Goal: Check status

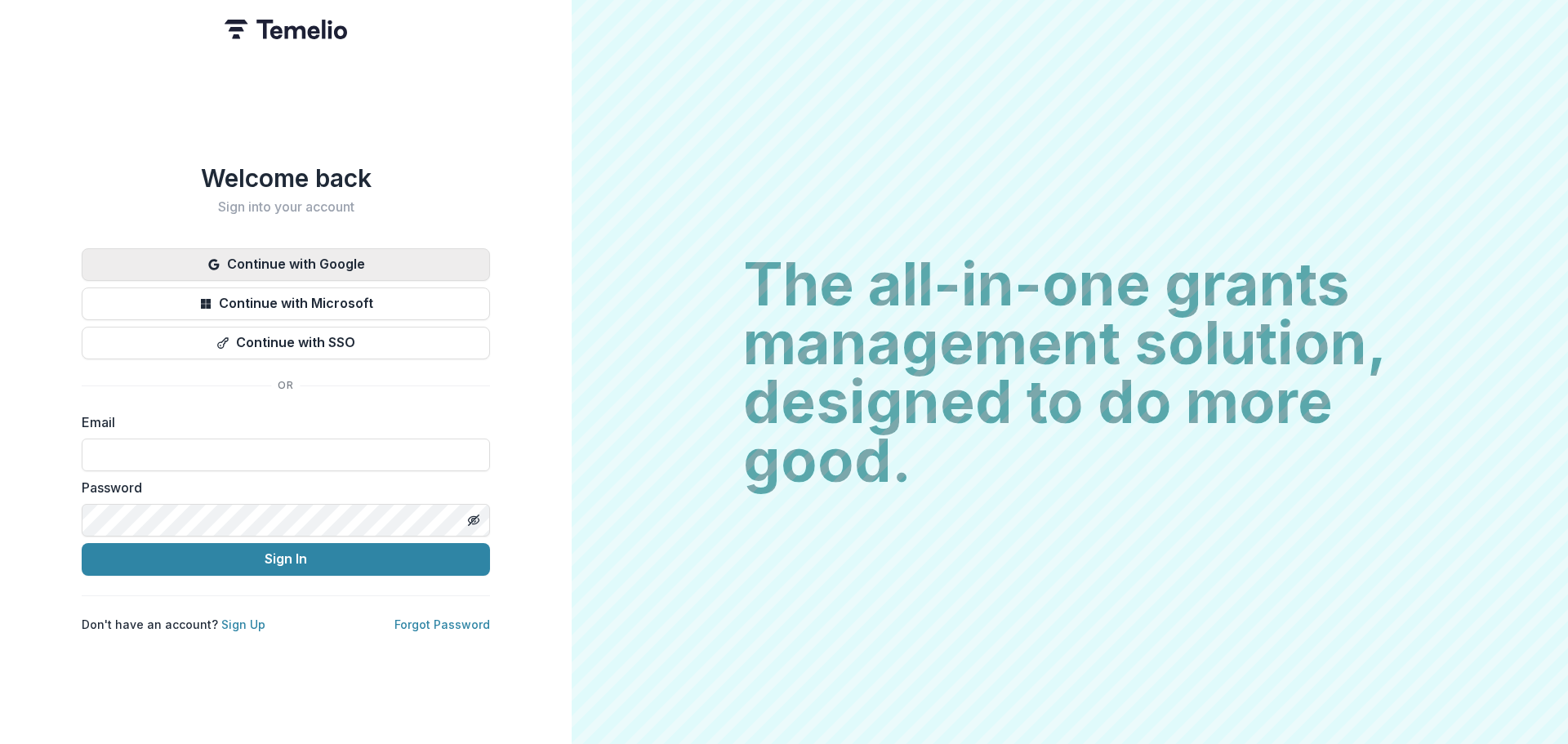
click at [391, 264] on button "Continue with Google" at bounding box center [286, 264] width 408 height 32
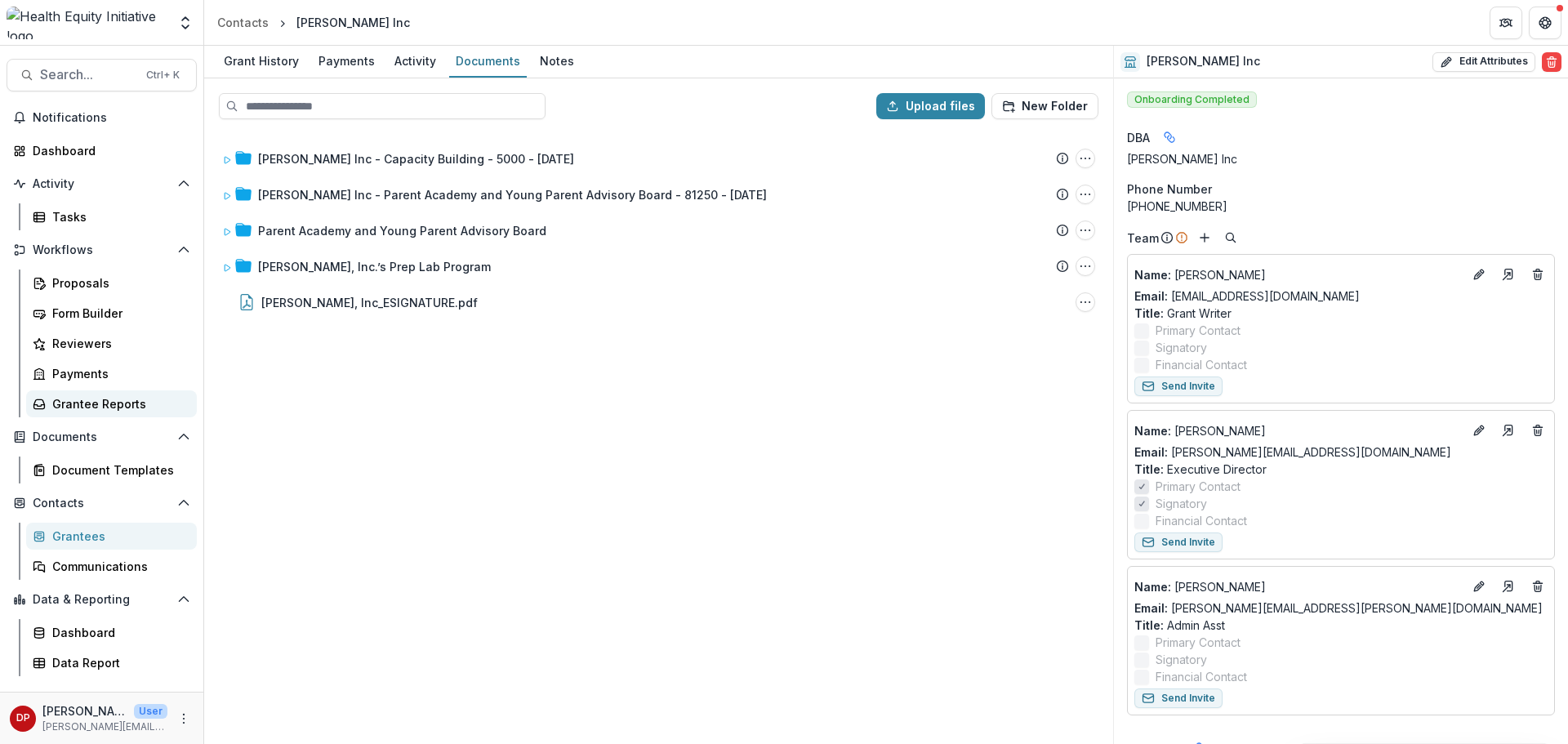
click at [116, 394] on link "Grantee Reports" at bounding box center [111, 404] width 170 height 27
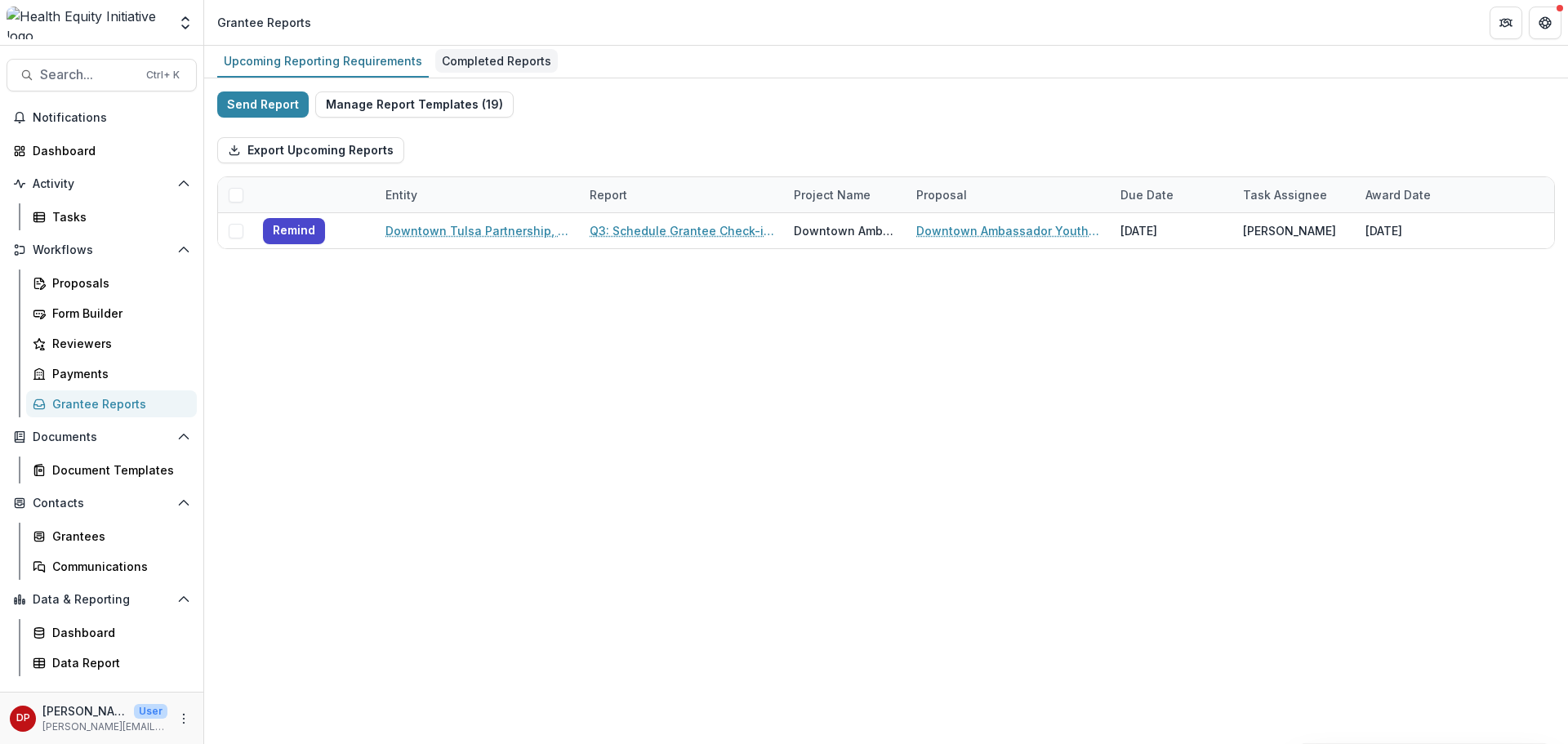
click at [475, 71] on div "Completed Reports" at bounding box center [497, 60] width 123 height 23
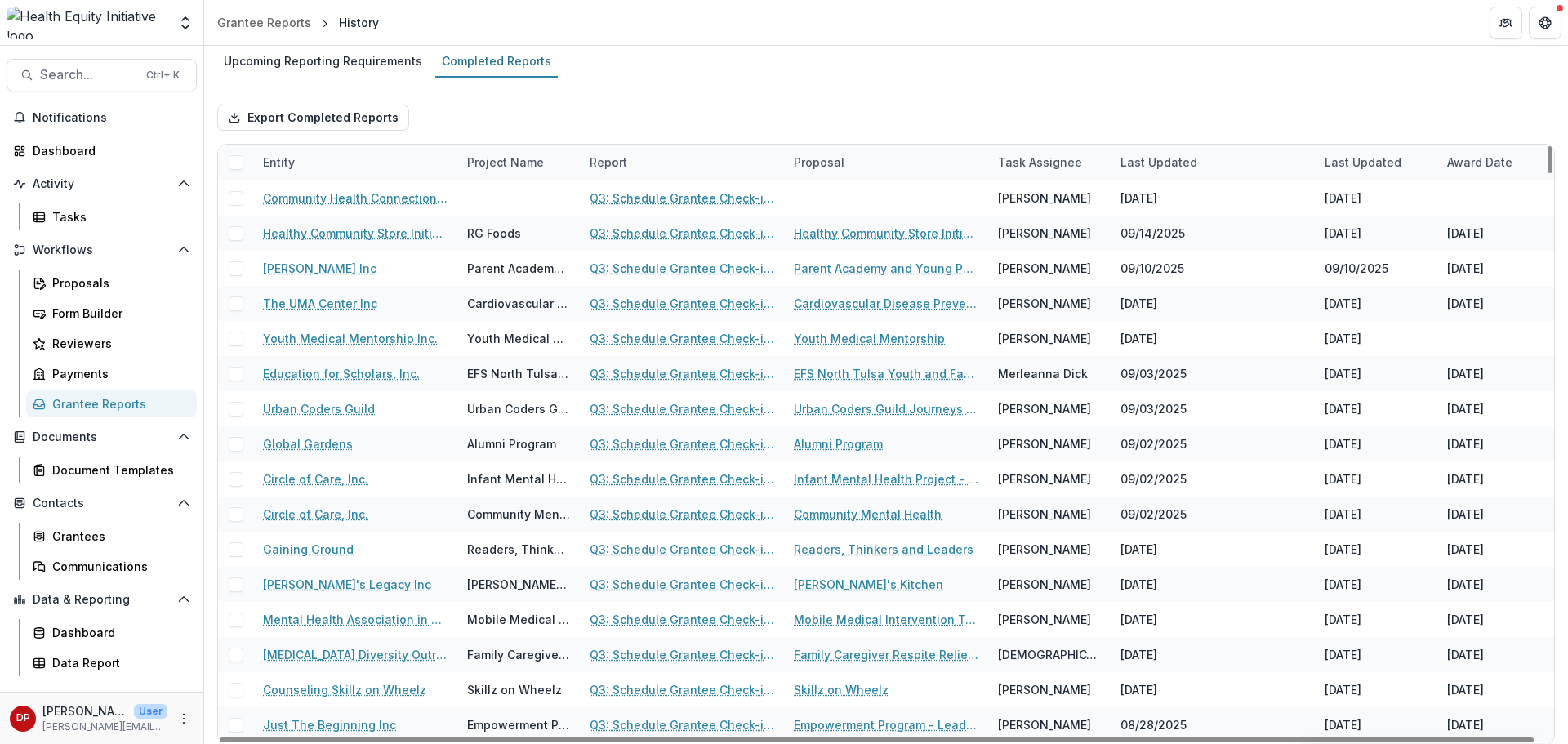
click at [325, 170] on div "Entity" at bounding box center [355, 161] width 204 height 35
click at [312, 200] on input at bounding box center [353, 199] width 196 height 26
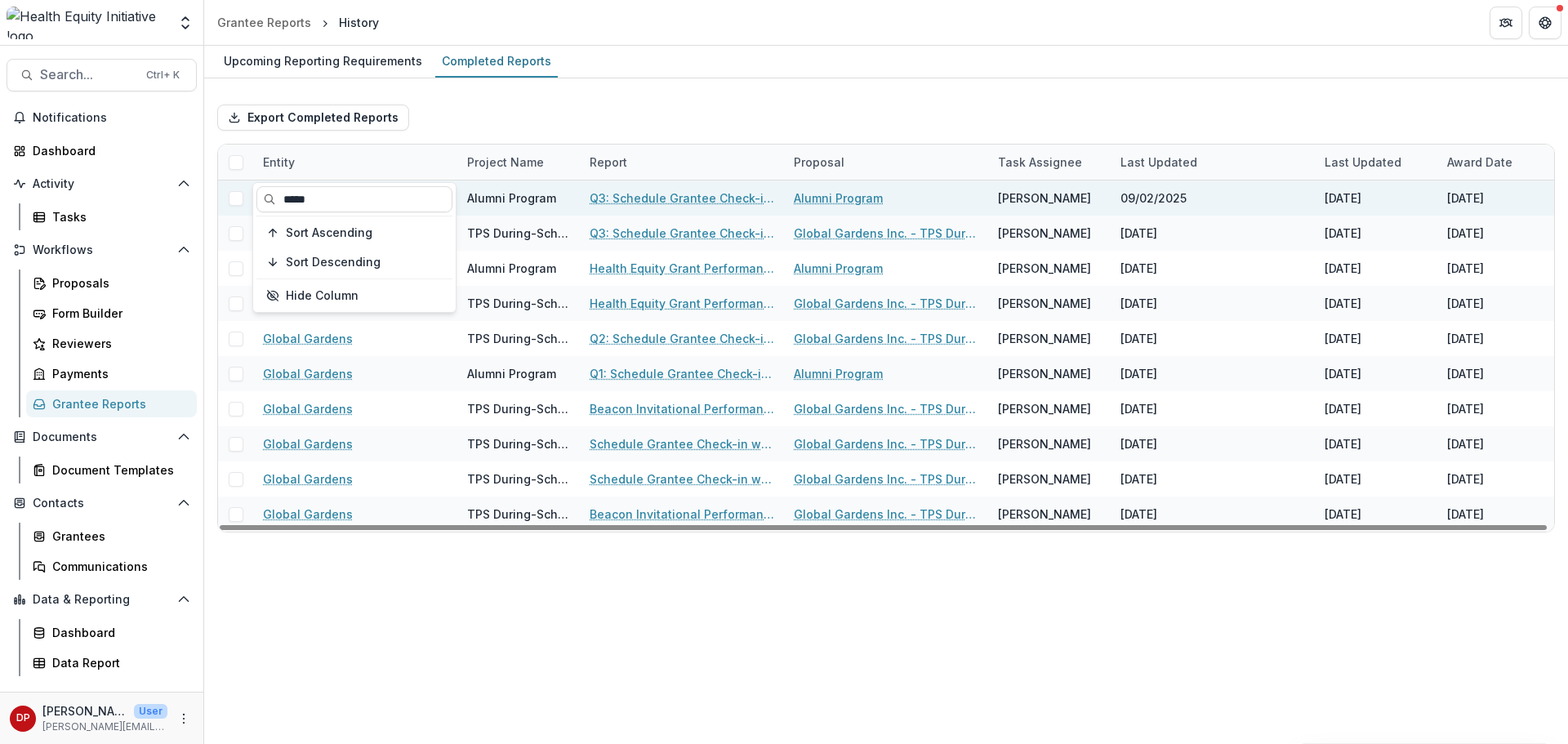
type input "*****"
click at [591, 197] on link "Q3: Schedule Grantee Check-in with [PERSON_NAME]" at bounding box center [682, 197] width 185 height 17
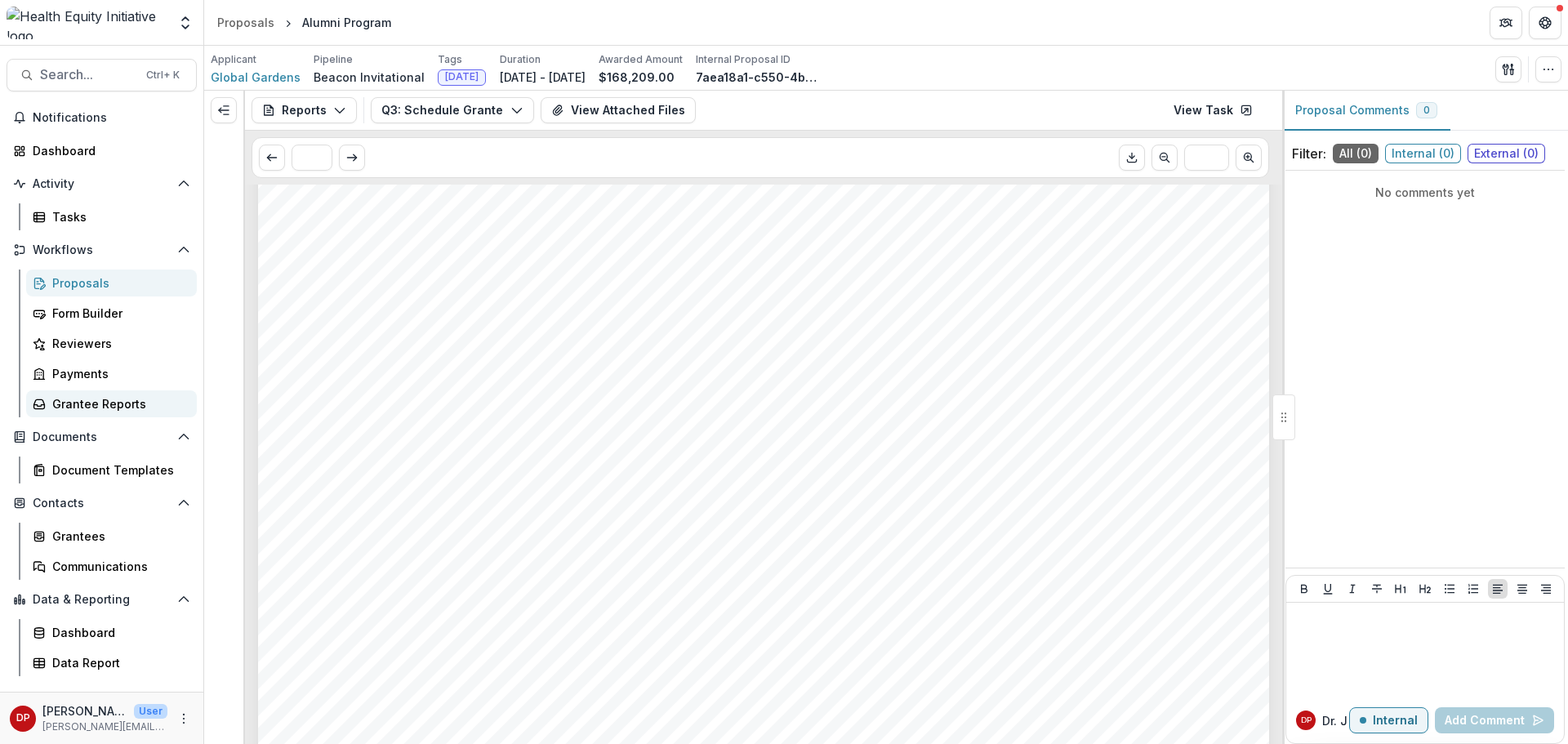
scroll to position [898, 0]
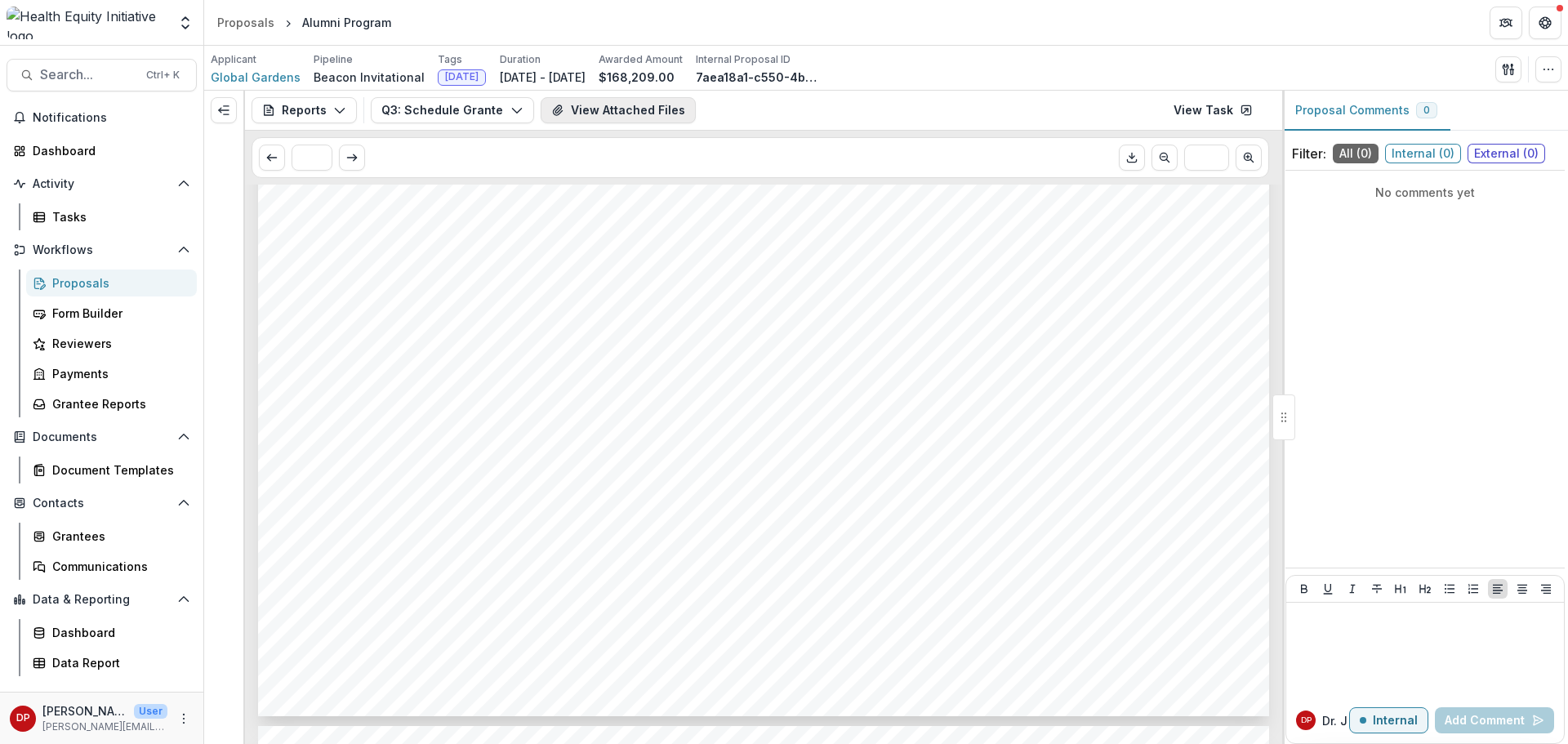
click at [610, 110] on button "View Attached Files" at bounding box center [619, 110] width 155 height 26
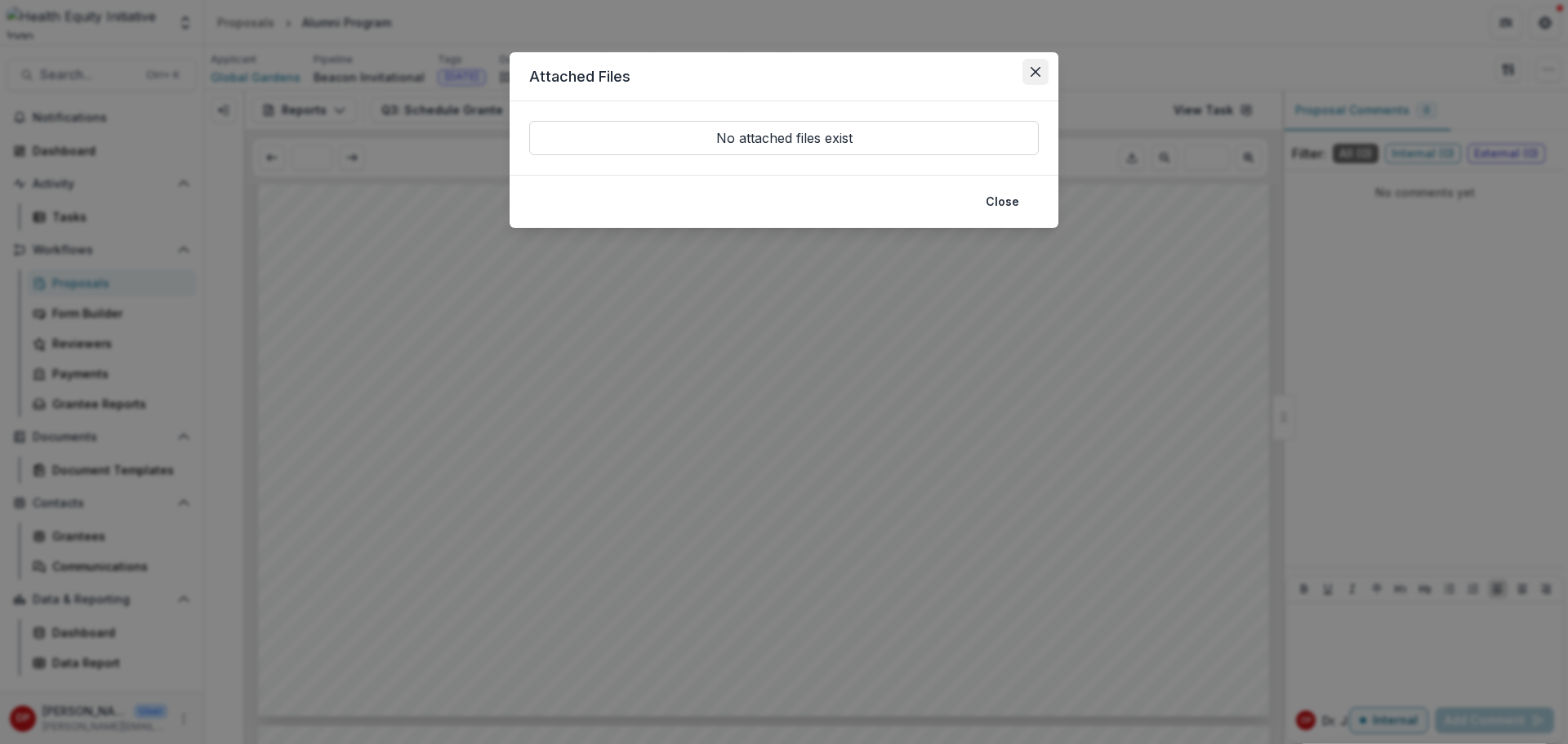
click at [1036, 76] on icon "Close" at bounding box center [1035, 71] width 10 height 10
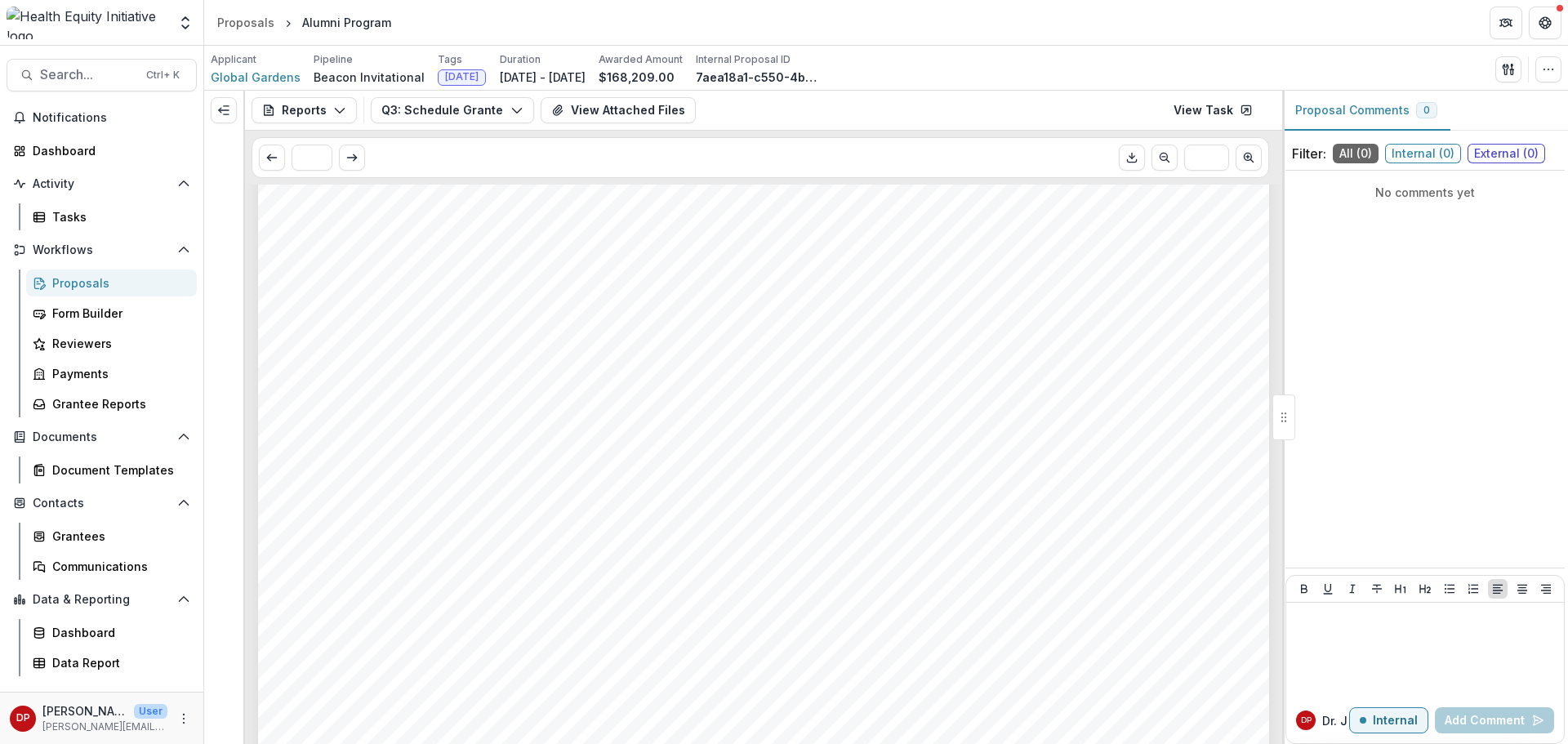
scroll to position [735, 0]
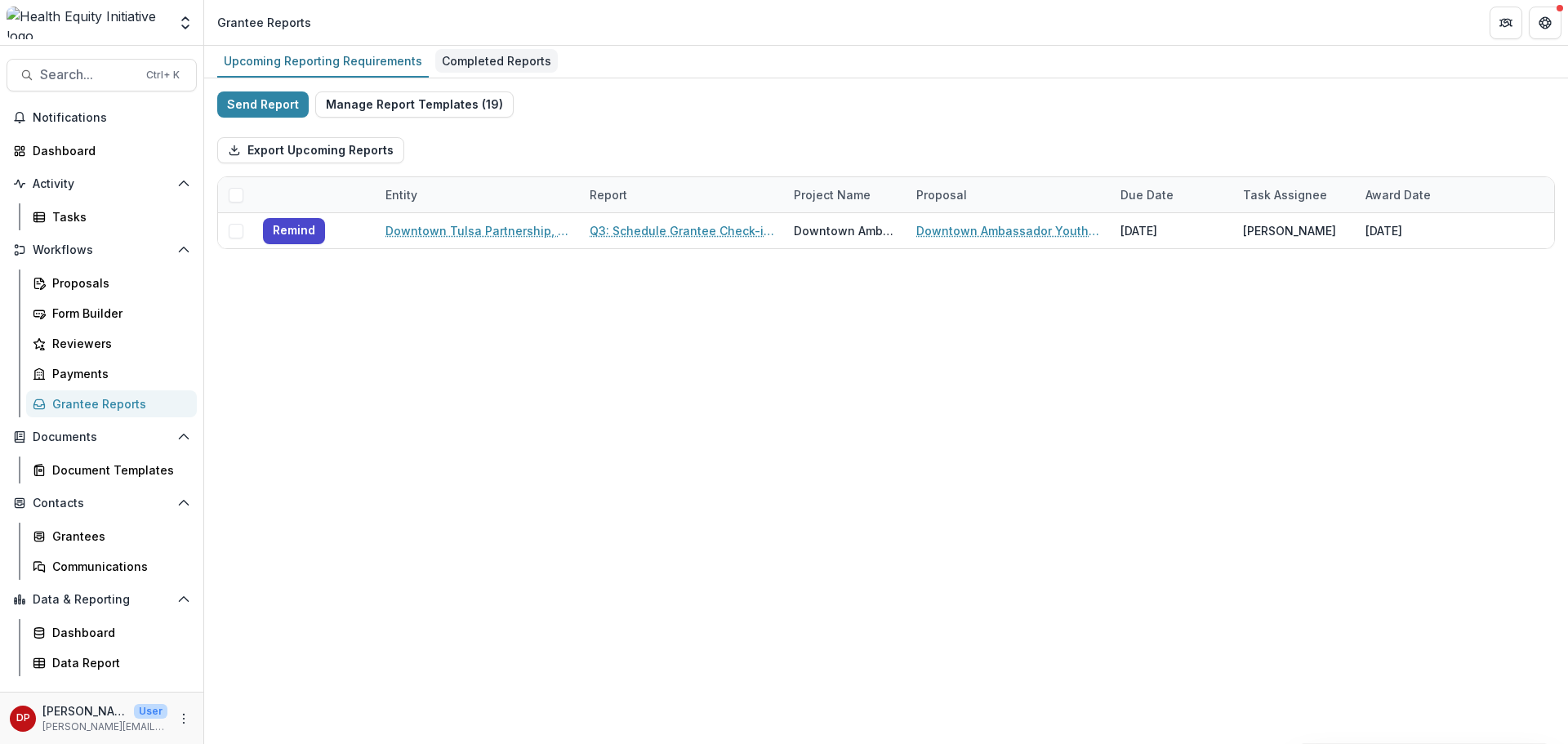
click at [505, 59] on div "Completed Reports" at bounding box center [497, 60] width 123 height 23
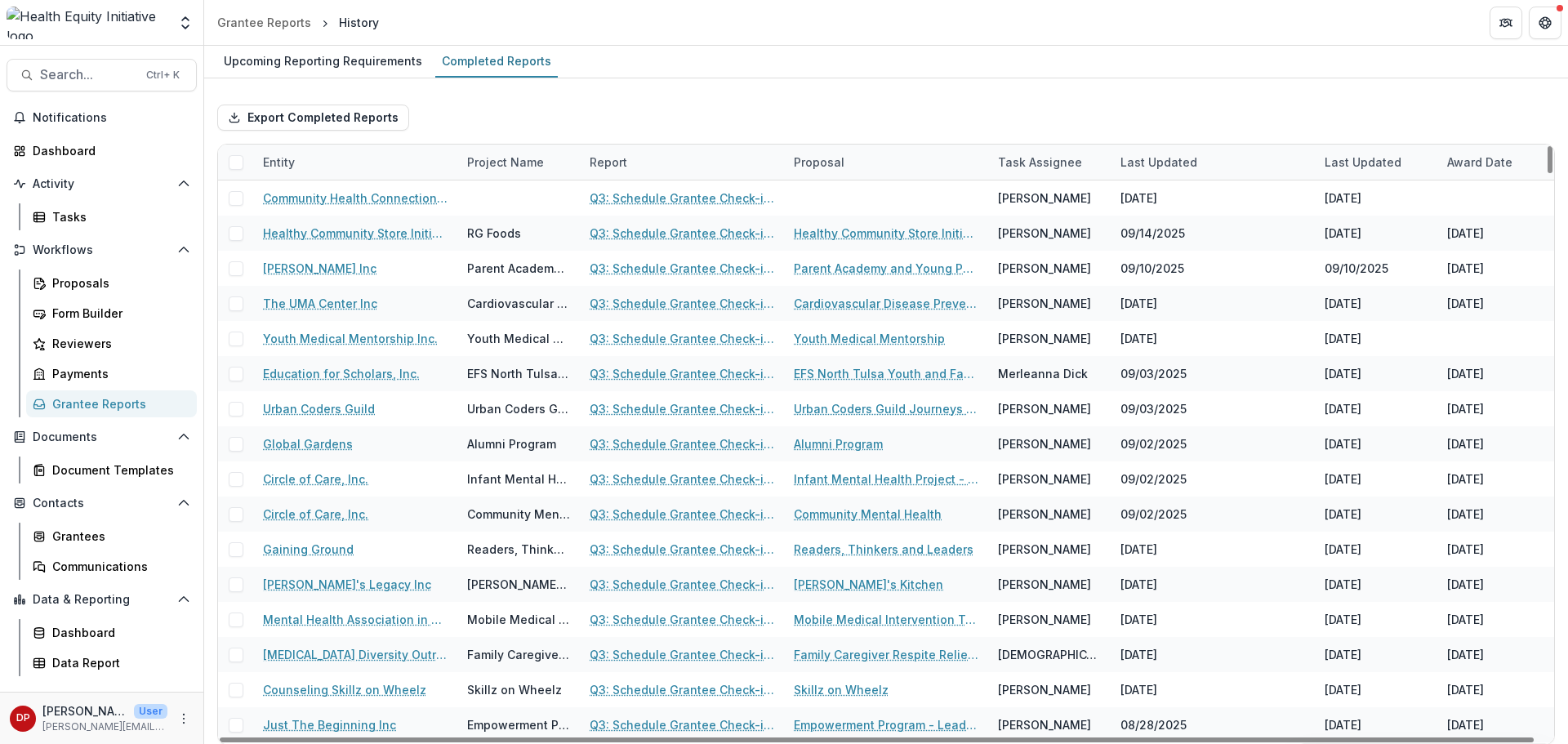
click at [344, 161] on div "Entity" at bounding box center [355, 161] width 204 height 35
click at [321, 204] on input at bounding box center [353, 199] width 196 height 26
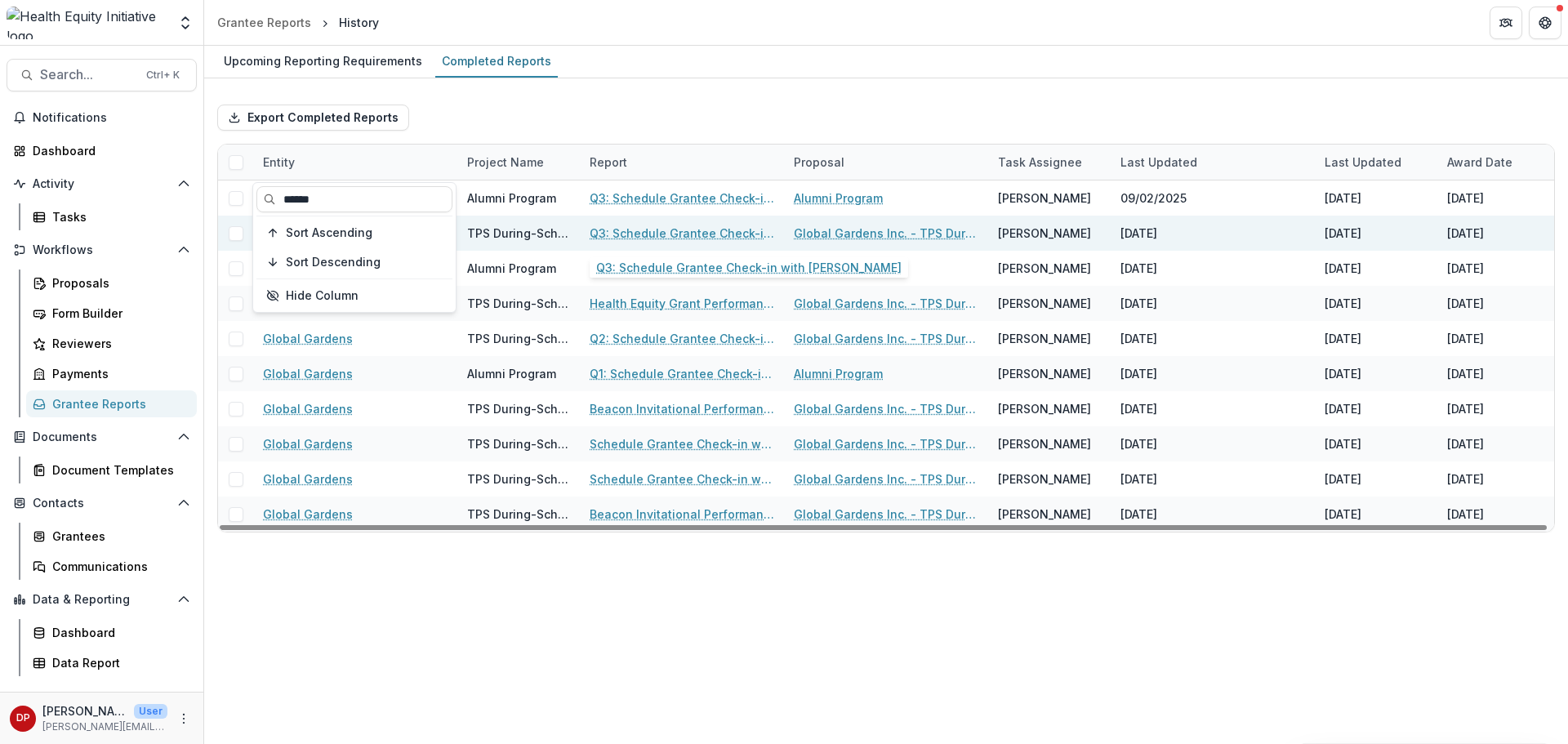
type input "******"
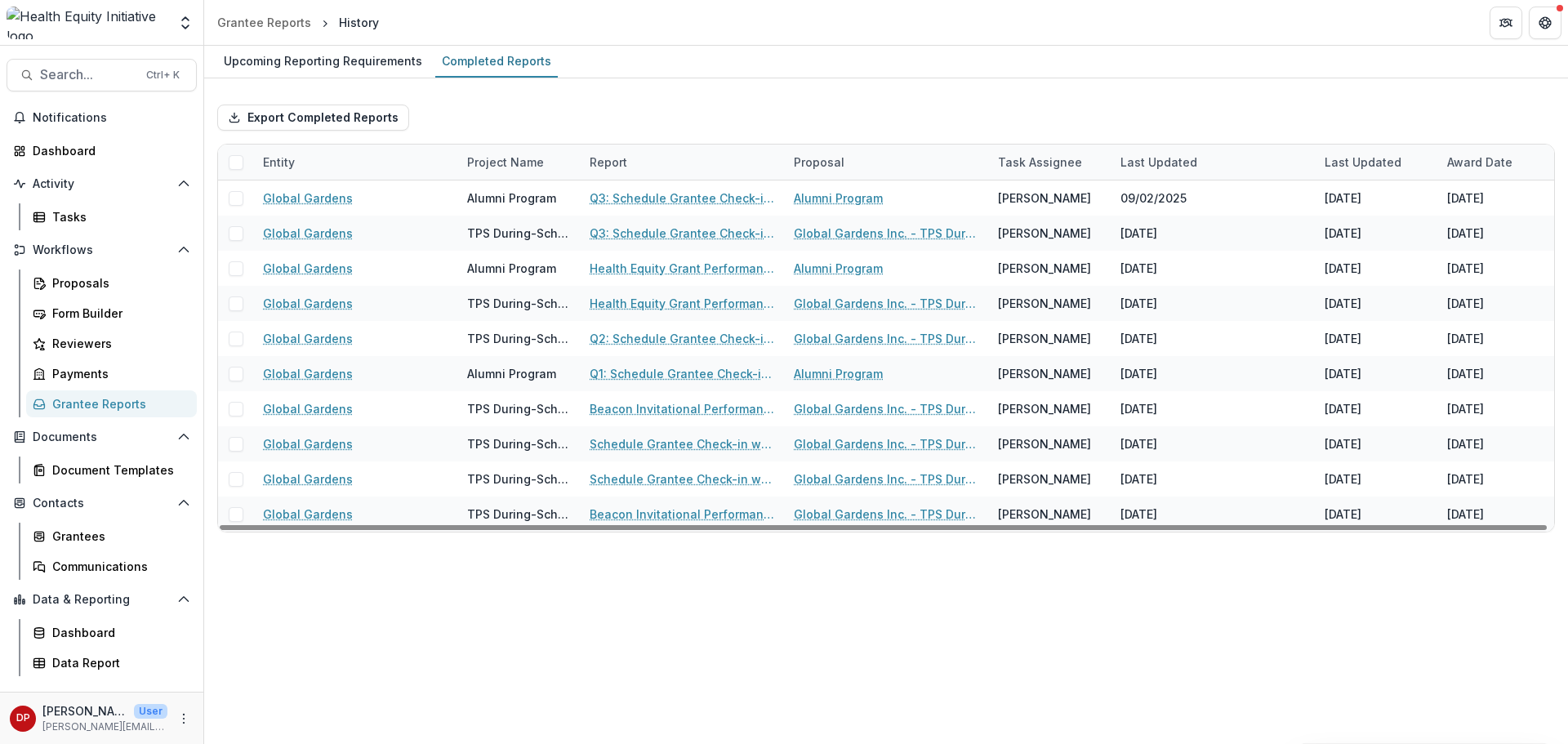
click at [706, 88] on div "Export Completed Reports Entity Project Name Report Proposal Task Assignee Last…" at bounding box center [885, 312] width 1364 height 467
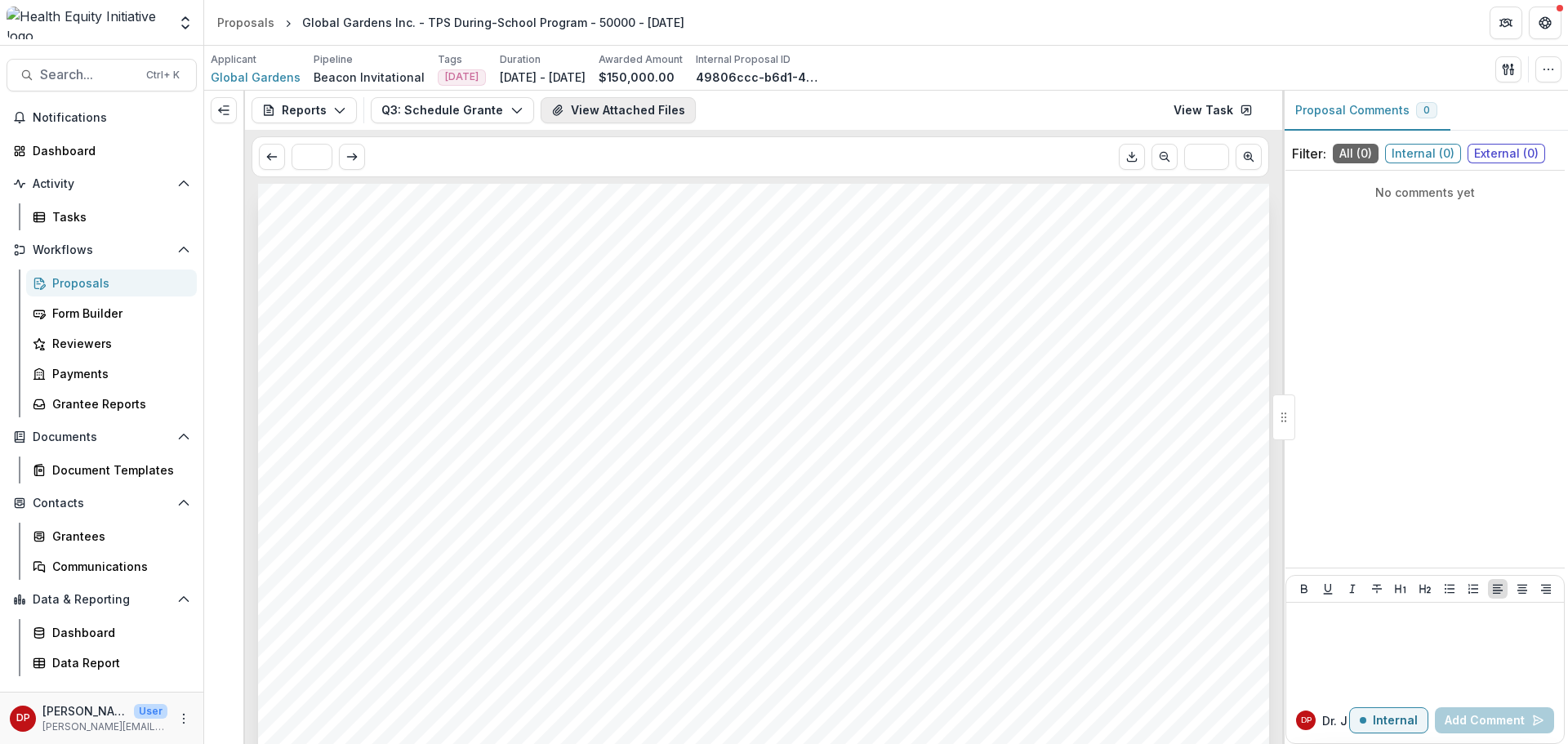
click at [580, 115] on button "View Attached Files" at bounding box center [619, 110] width 155 height 26
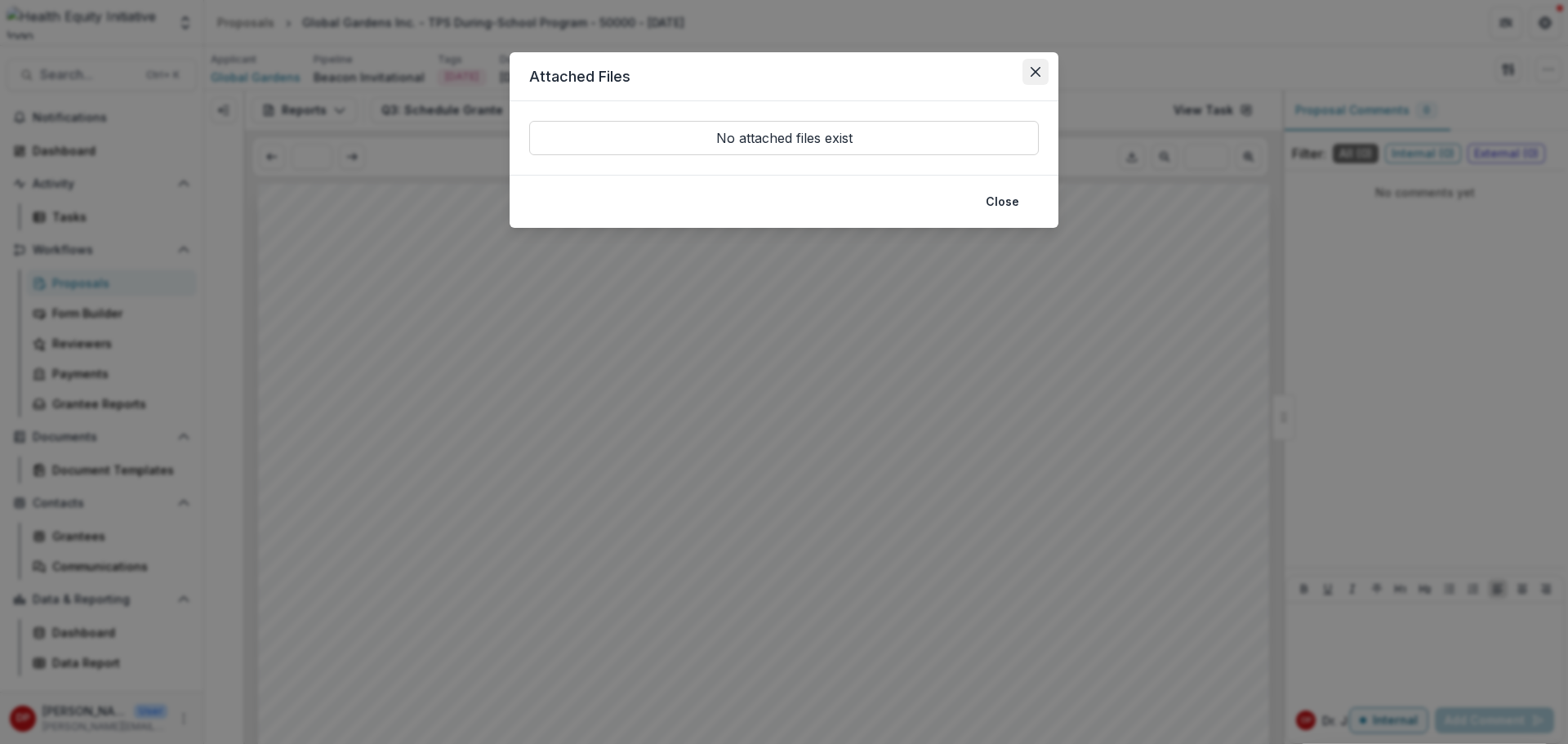
click at [1032, 68] on icon "Close" at bounding box center [1035, 71] width 10 height 10
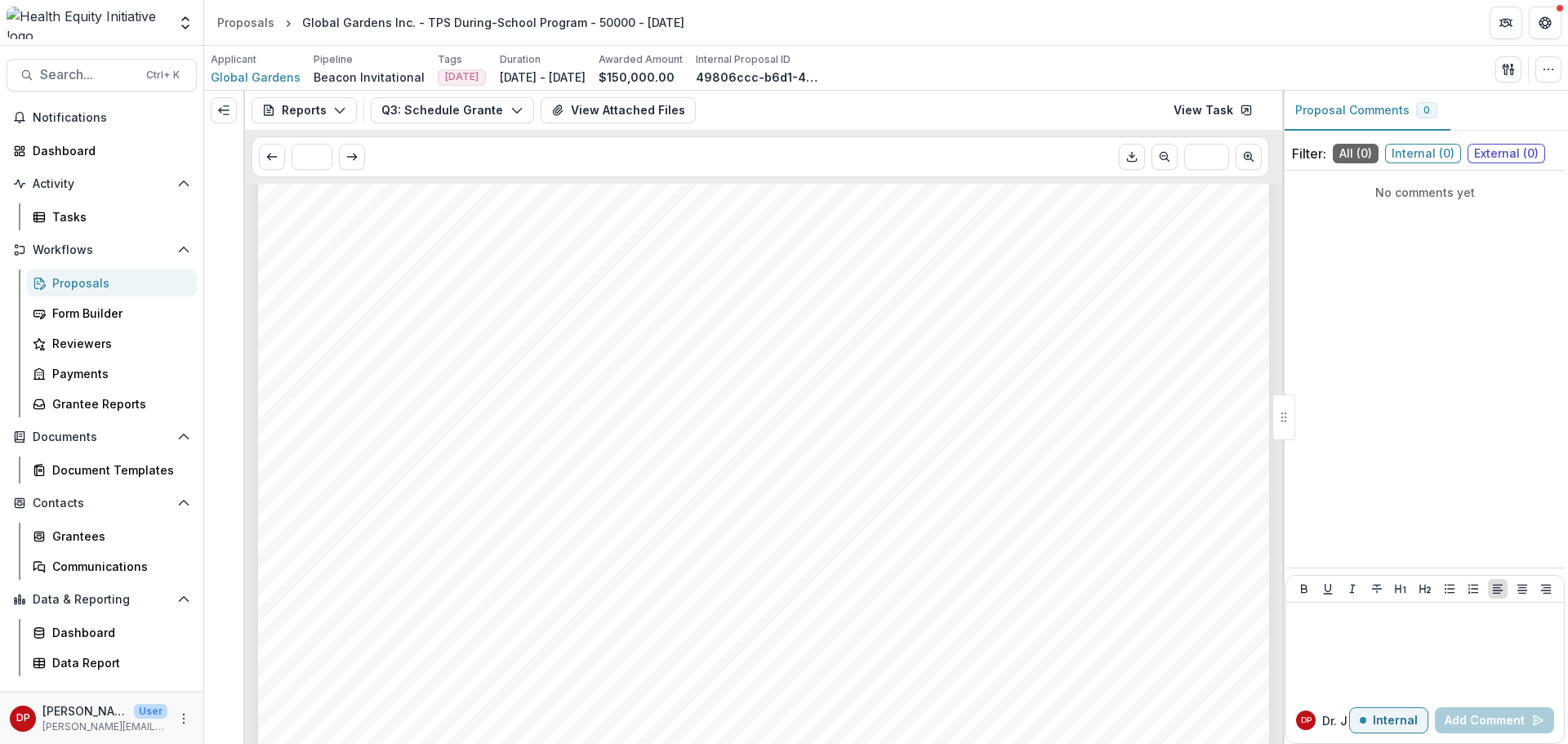
scroll to position [735, 0]
click at [351, 522] on div "- - - Submission Responses Q3: Schedule Grantee Check-in with [PERSON_NAME] As …" at bounding box center [763, 164] width 1011 height 1431
click at [355, 511] on span "$50,000.00" at bounding box center [370, 510] width 102 height 21
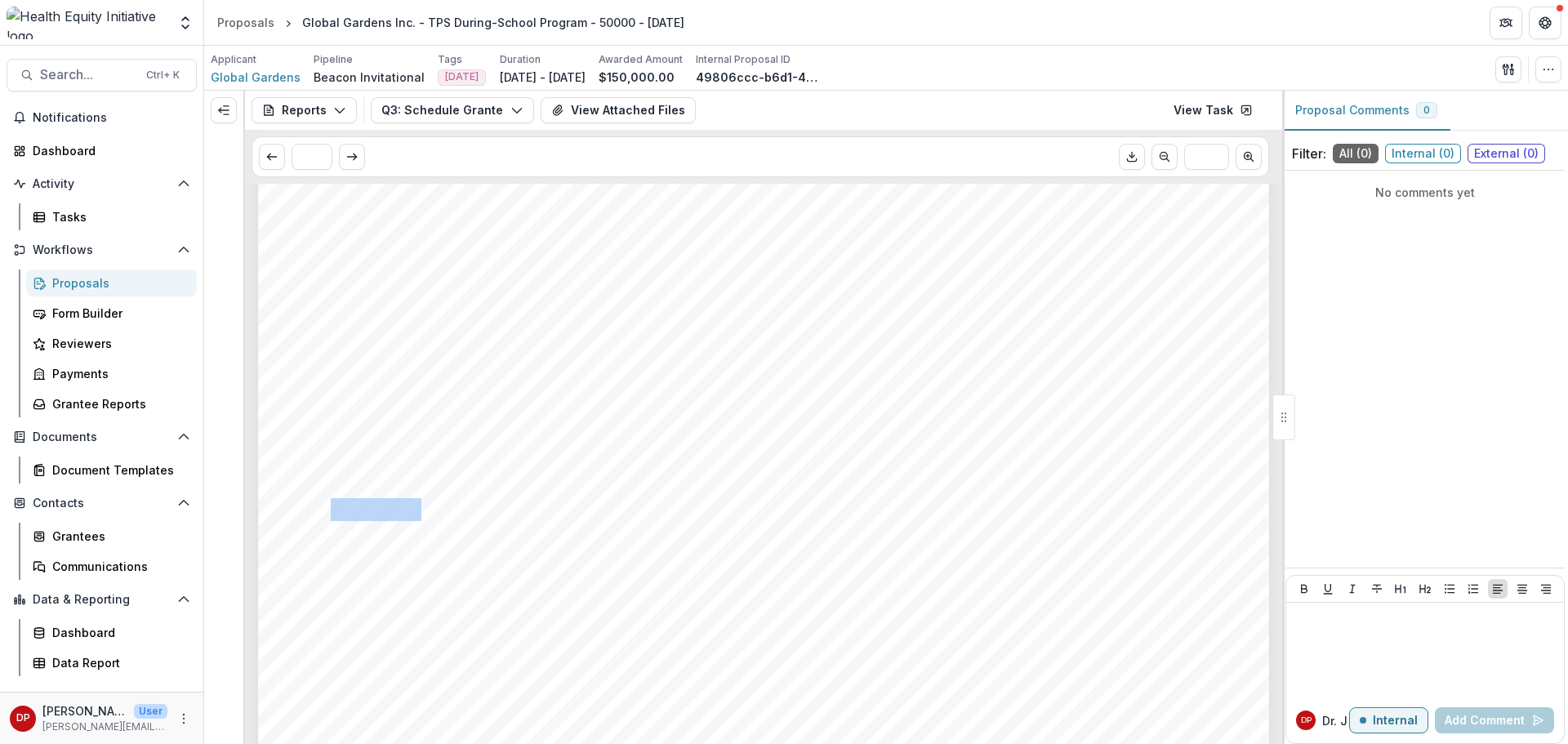
click at [355, 511] on span "$50,000.00" at bounding box center [370, 510] width 102 height 21
